Goal: Task Accomplishment & Management: Use online tool/utility

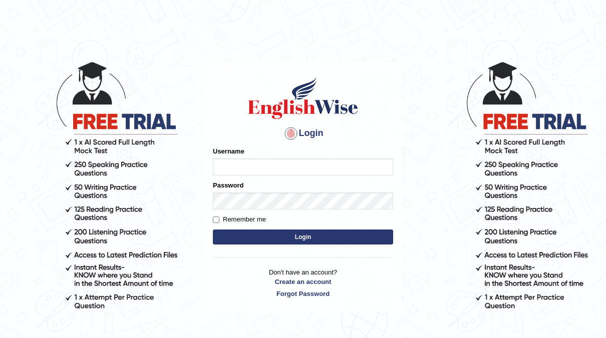
type input "neyam"
click at [288, 238] on button "Login" at bounding box center [303, 237] width 180 height 15
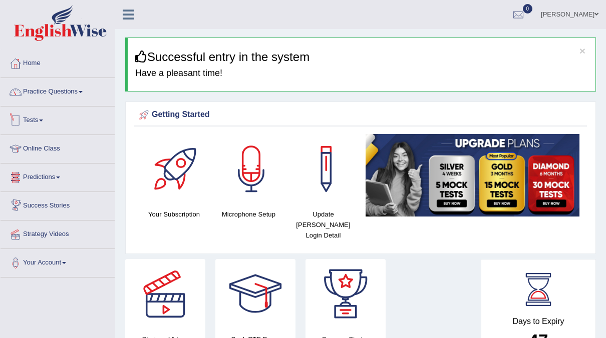
click at [31, 126] on link "Tests" at bounding box center [58, 119] width 114 height 25
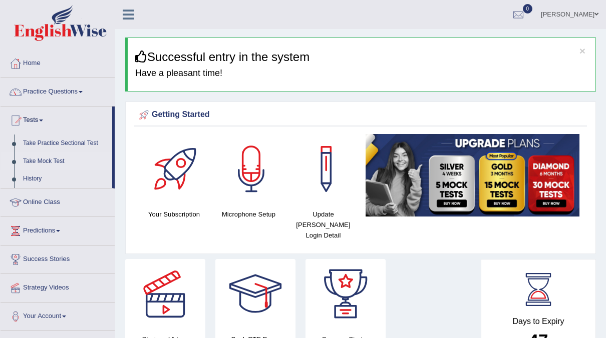
click at [37, 160] on link "Take Mock Test" at bounding box center [66, 162] width 94 height 18
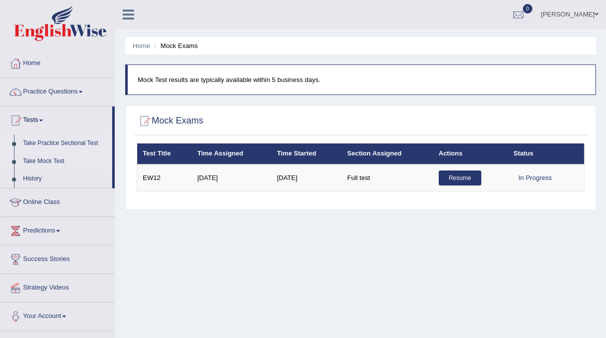
click at [80, 135] on link "Take Practice Sectional Test" at bounding box center [66, 144] width 94 height 18
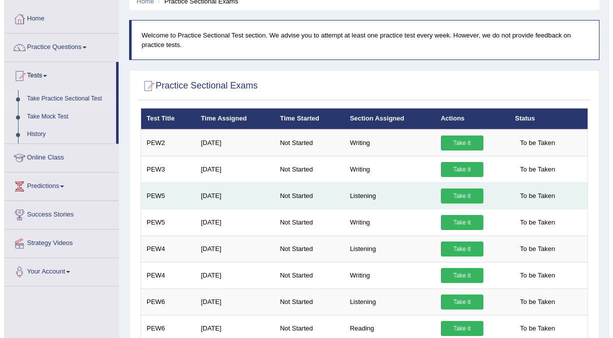
scroll to position [45, 0]
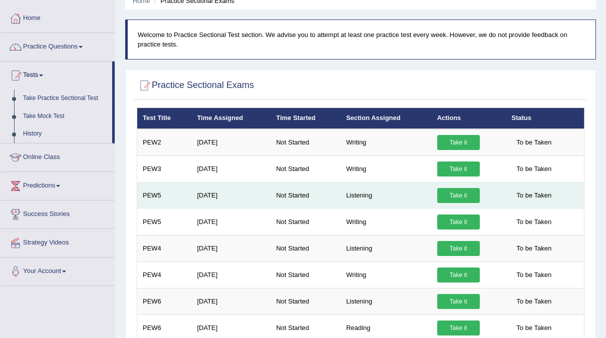
click at [454, 197] on link "Take it" at bounding box center [458, 195] width 43 height 15
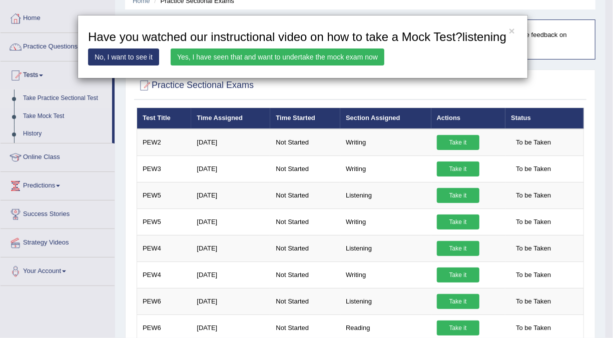
click at [304, 59] on link "Yes, I have seen that and want to undertake the mock exam now" at bounding box center [278, 57] width 214 height 17
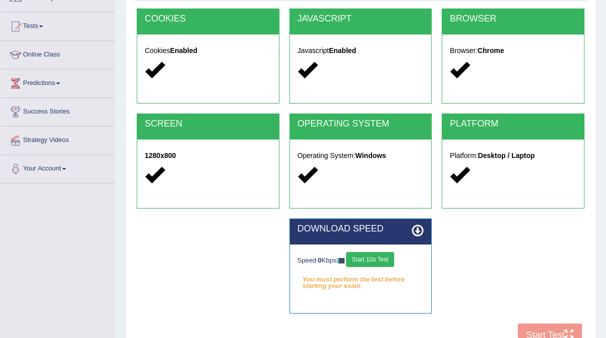
scroll to position [170, 0]
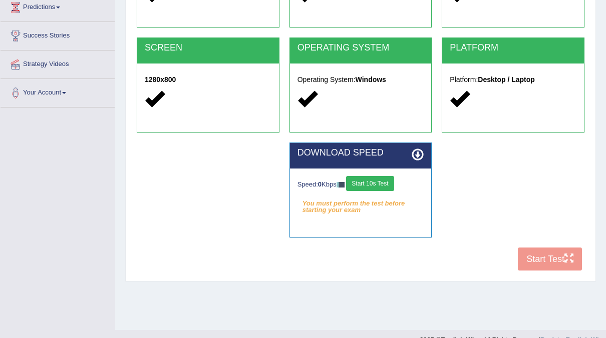
click at [375, 187] on button "Start 10s Test" at bounding box center [370, 183] width 48 height 15
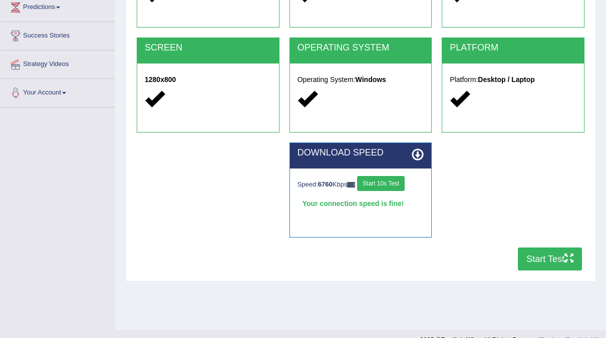
click at [547, 256] on button "Start Test" at bounding box center [550, 259] width 64 height 23
